Goal: Find specific page/section: Find specific page/section

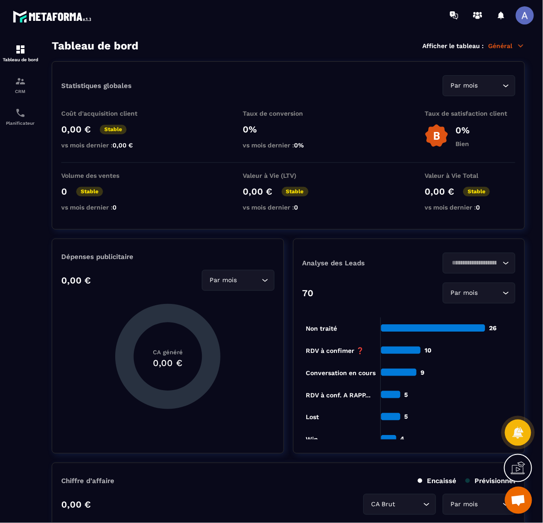
click at [0, 0] on img at bounding box center [0, 0] width 0 height 0
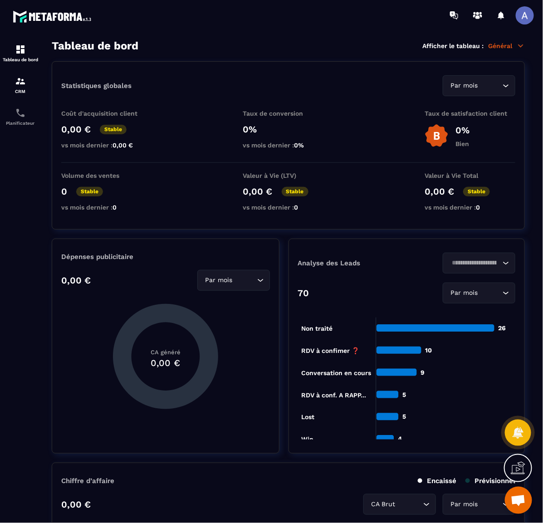
click at [20, 85] on img at bounding box center [20, 81] width 11 height 11
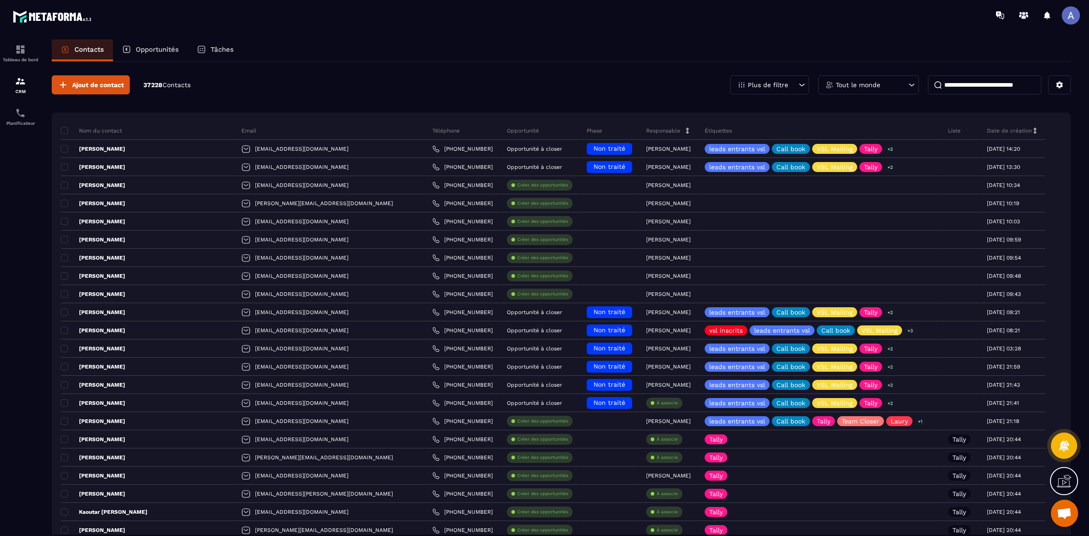
click at [162, 51] on p "Opportunités" at bounding box center [157, 49] width 43 height 8
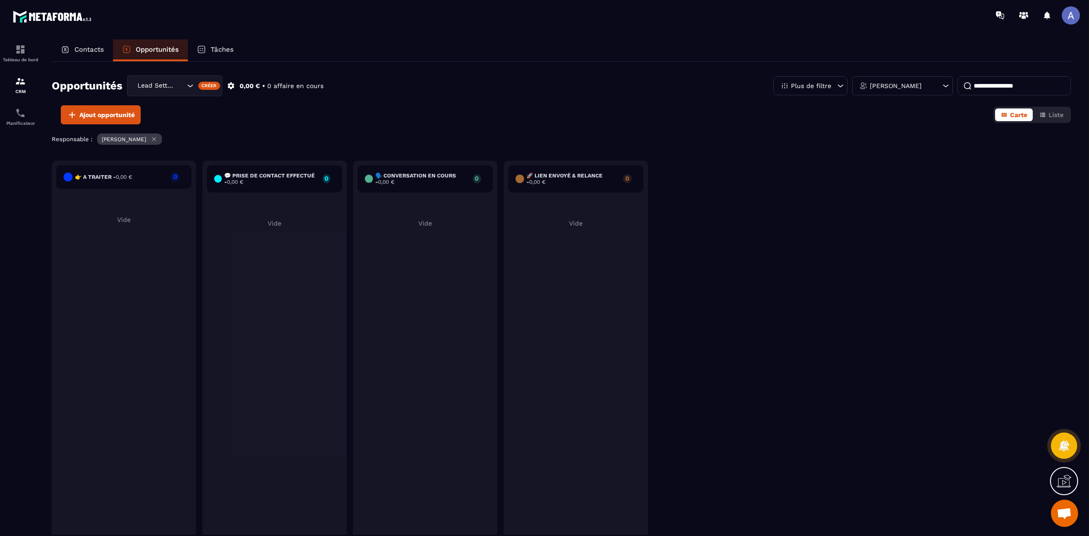
click at [189, 88] on icon "Search for option" at bounding box center [190, 85] width 9 height 9
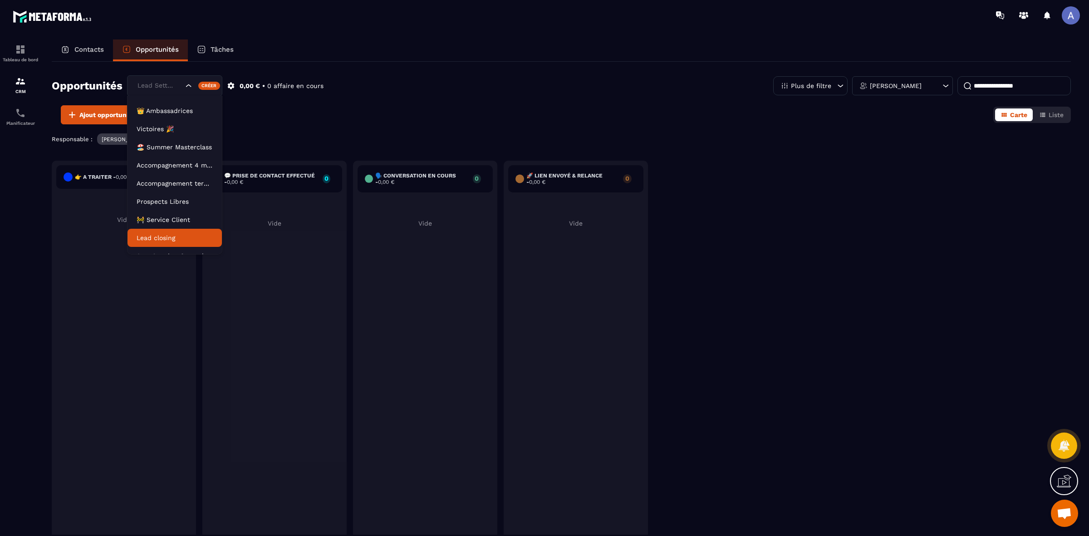
scroll to position [41, 0]
click at [184, 244] on p "Acc. 6 mois - 3 appels" at bounding box center [175, 245] width 76 height 9
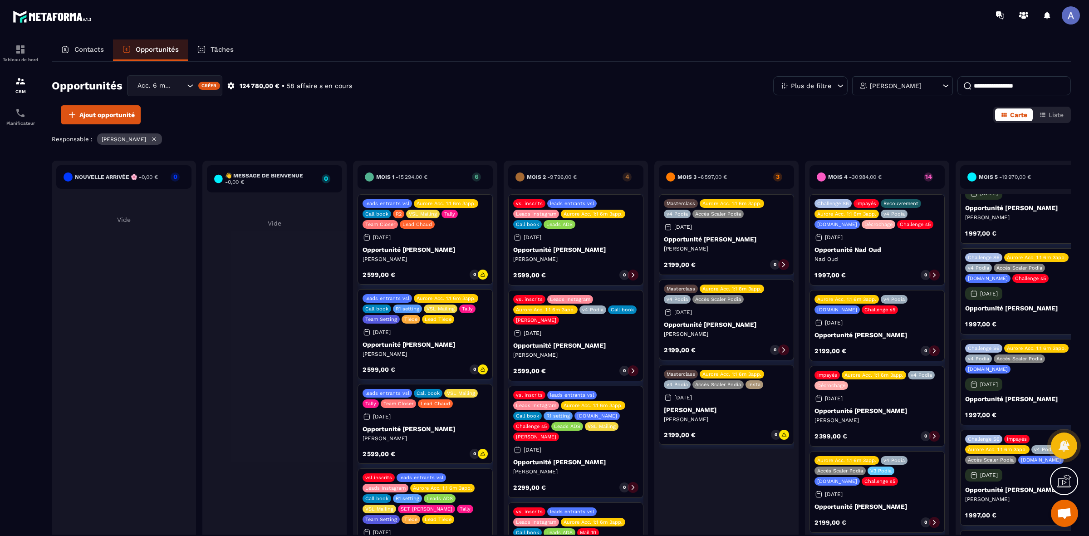
scroll to position [170, 0]
